Goal: Transaction & Acquisition: Purchase product/service

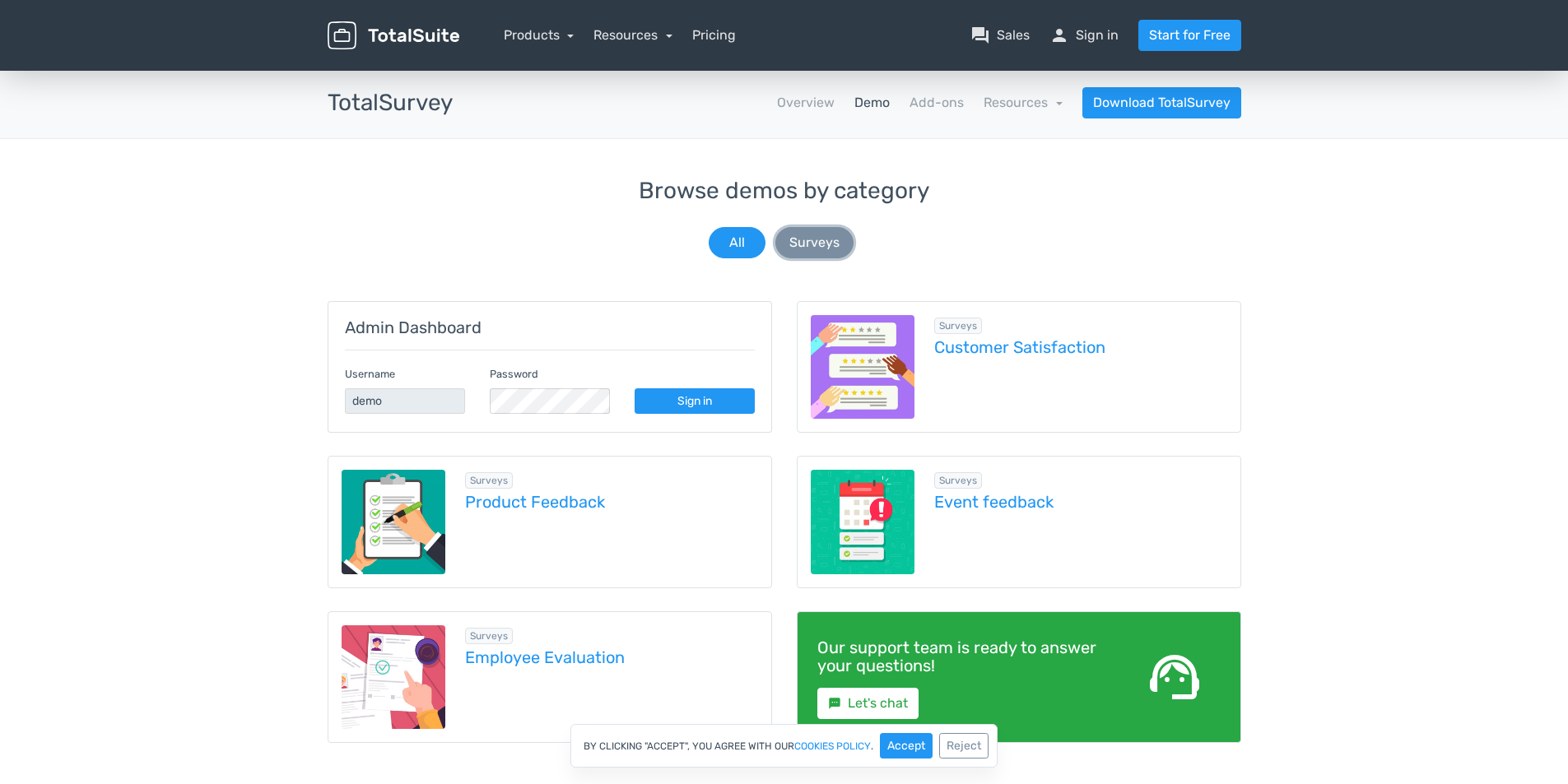
click at [822, 241] on button "Surveys" at bounding box center [814, 242] width 78 height 31
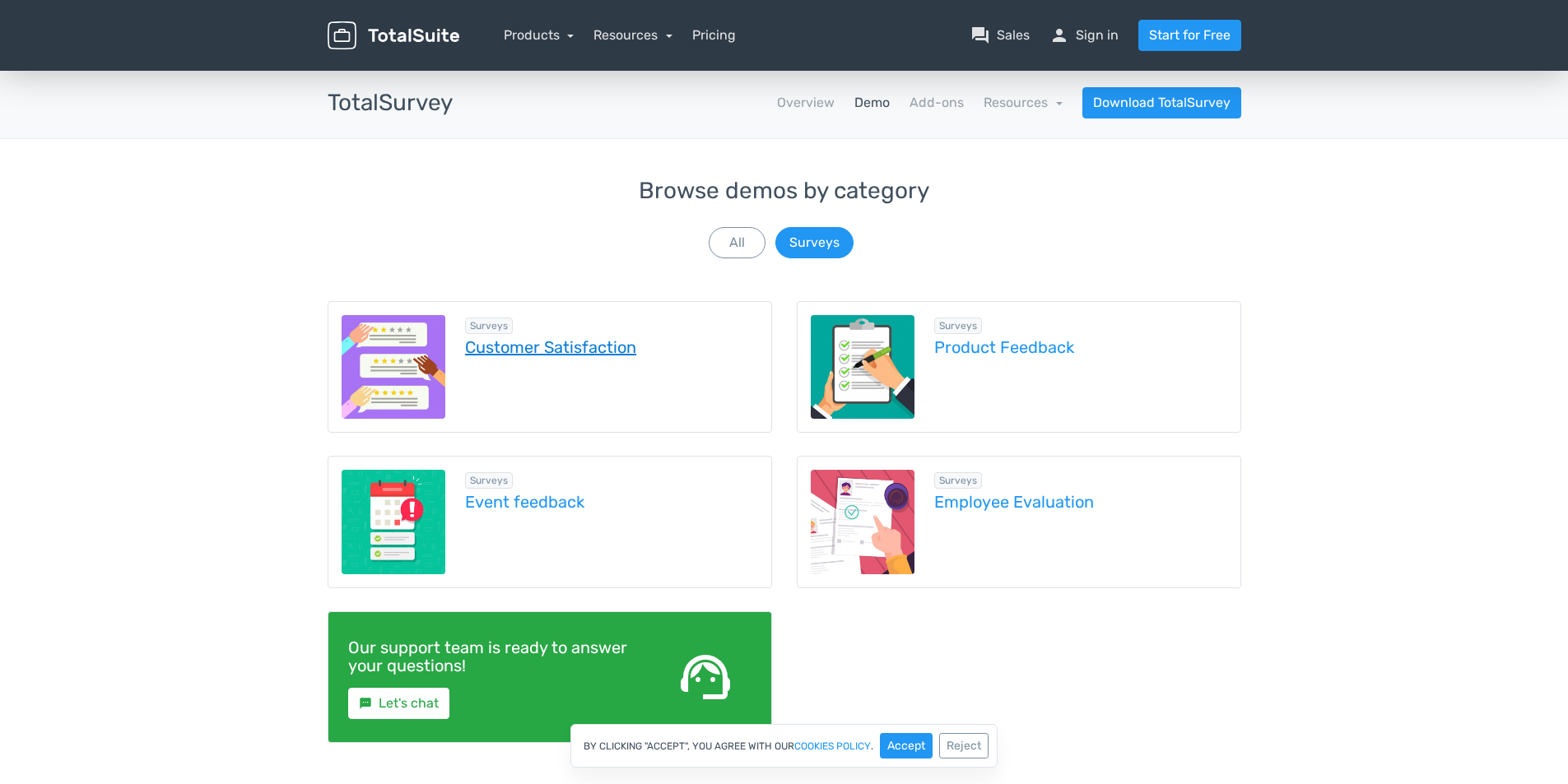
click at [546, 346] on link "Customer Satisfaction" at bounding box center [611, 346] width 293 height 18
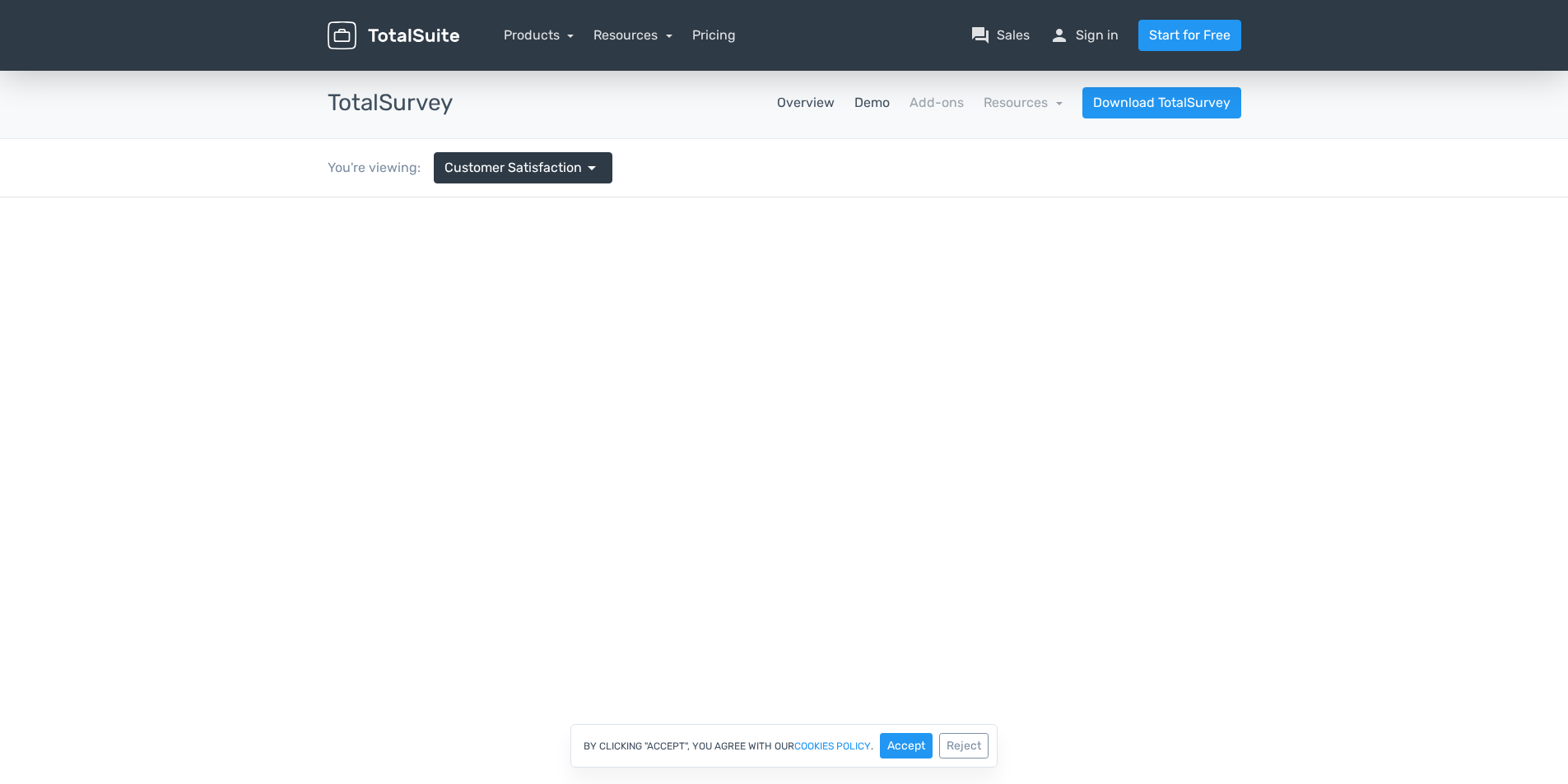
click at [807, 109] on link "Overview" at bounding box center [806, 103] width 58 height 20
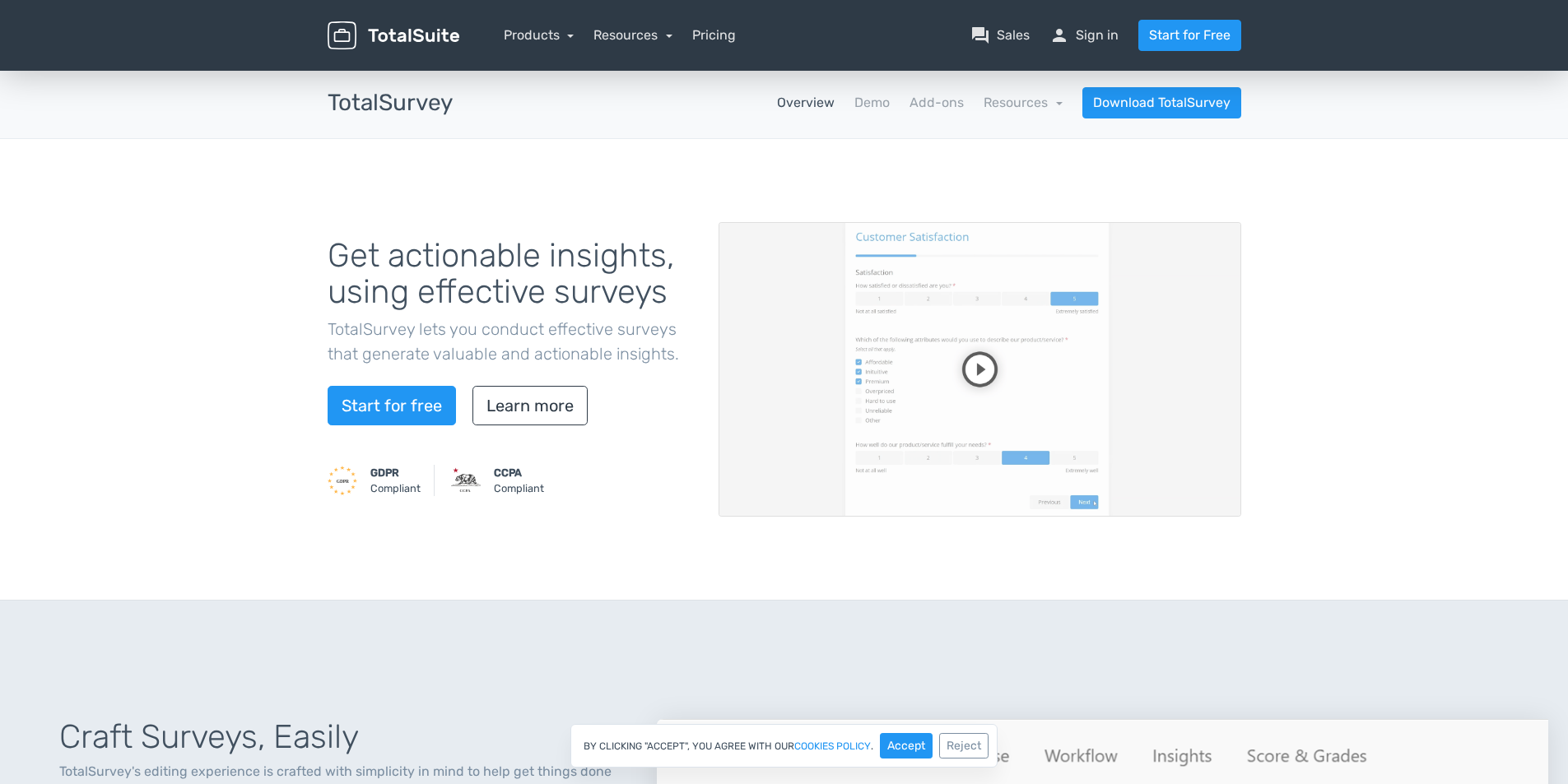
click at [982, 369] on video at bounding box center [980, 369] width 523 height 294
click at [1193, 454] on video at bounding box center [980, 369] width 523 height 294
drag, startPoint x: 453, startPoint y: 101, endPoint x: 386, endPoint y: 100, distance: 67.0
click at [290, 99] on div "TotalSurvey apps Overview Demo Add-ons Resources school Documentation article C…" at bounding box center [784, 103] width 1568 height 71
copy h3 "TotalSurvey"
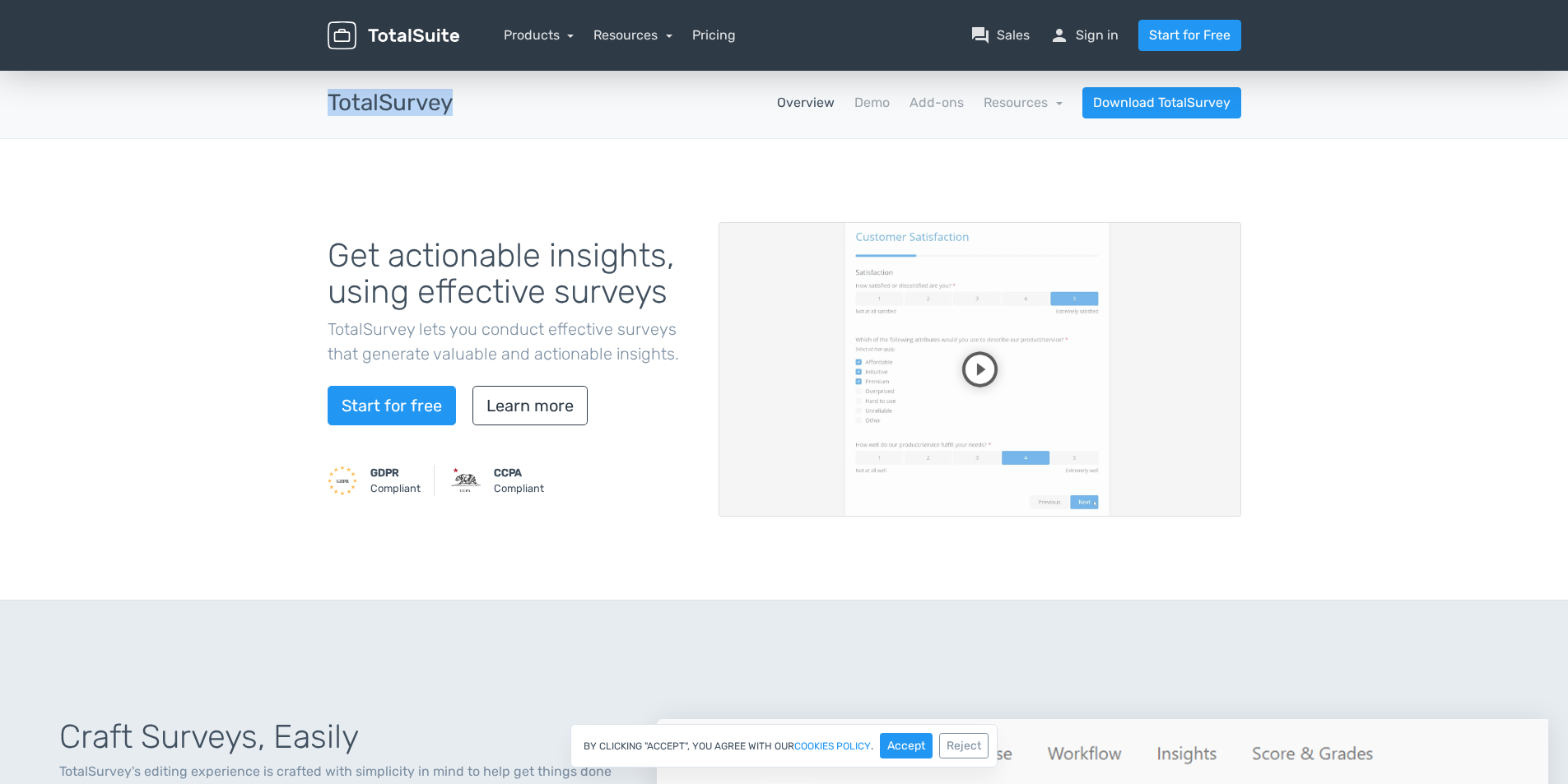
copy h3 "TotalSurvey"
click at [953, 293] on video at bounding box center [980, 369] width 523 height 294
click at [412, 416] on link "Start for free" at bounding box center [391, 405] width 128 height 39
